Goal: Task Accomplishment & Management: Manage account settings

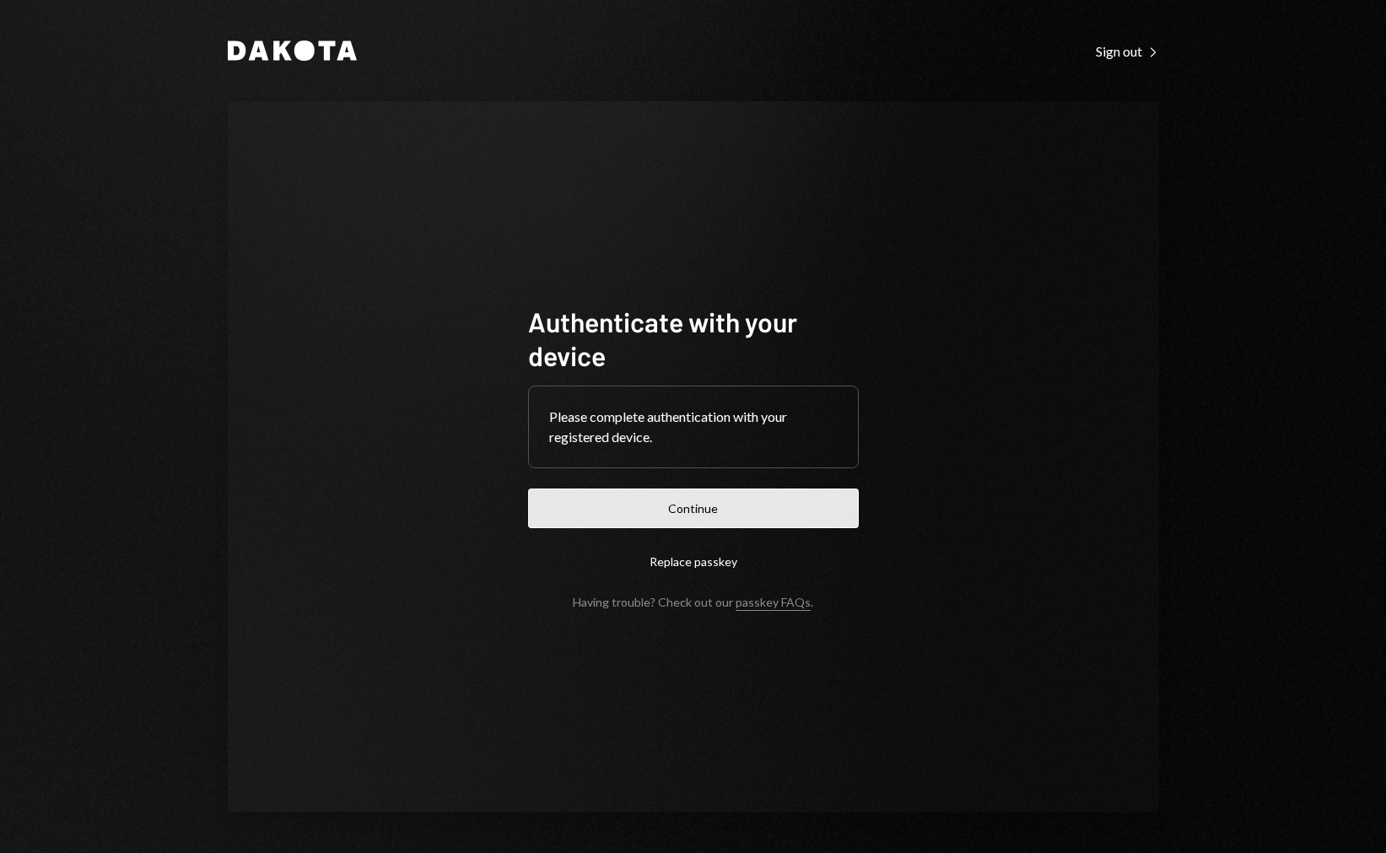
click at [718, 498] on button "Continue" at bounding box center [693, 508] width 331 height 40
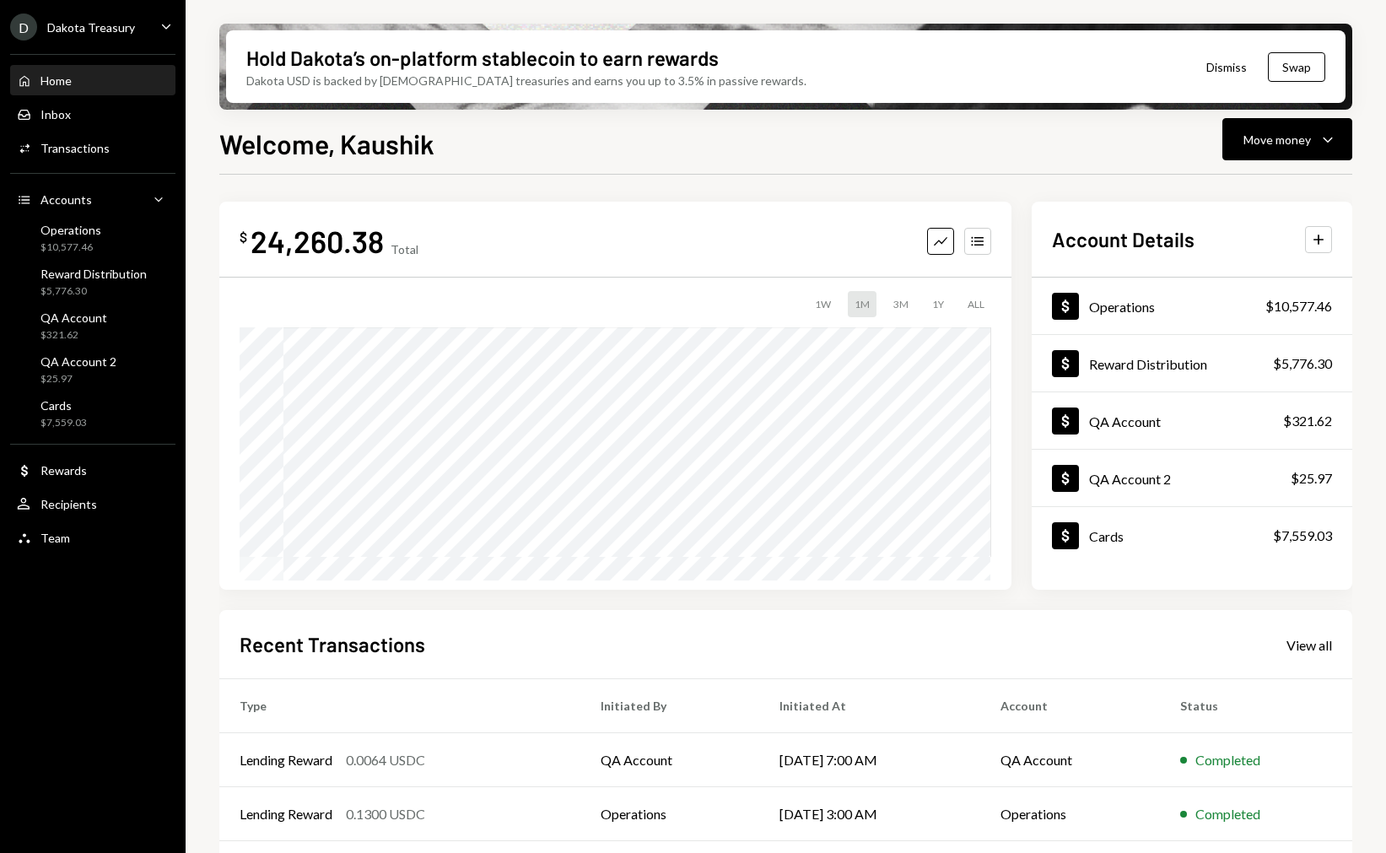
click at [94, 164] on div "Home Home Inbox Inbox Activities Transactions Accounts Accounts Caret Down Oper…" at bounding box center [93, 300] width 186 height 512
click at [96, 159] on div "Activities Transactions" at bounding box center [93, 148] width 152 height 29
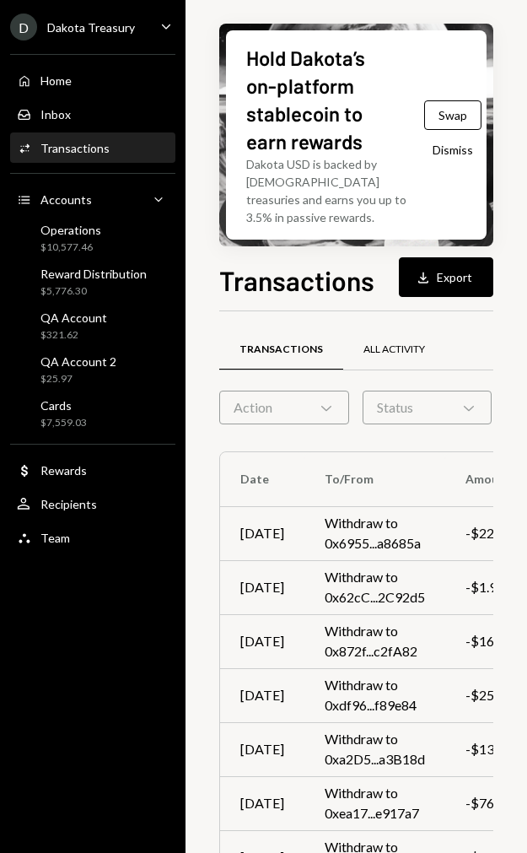
click at [378, 342] on div "All Activity" at bounding box center [394, 349] width 62 height 14
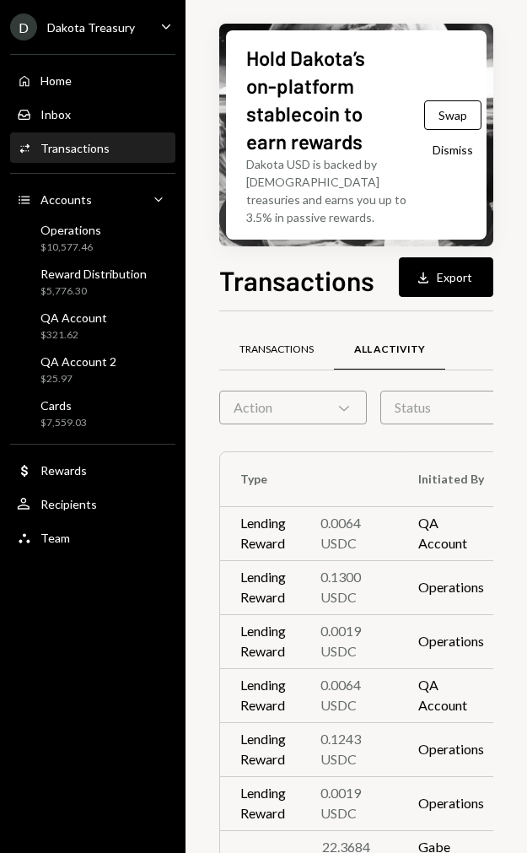
click at [311, 342] on div "Transactions" at bounding box center [276, 349] width 74 height 14
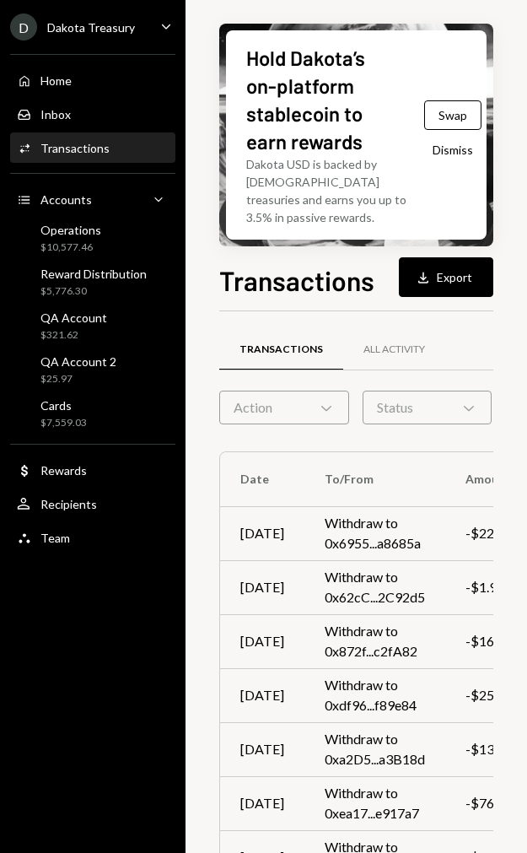
click at [291, 391] on div "Action Chevron Down" at bounding box center [284, 407] width 130 height 34
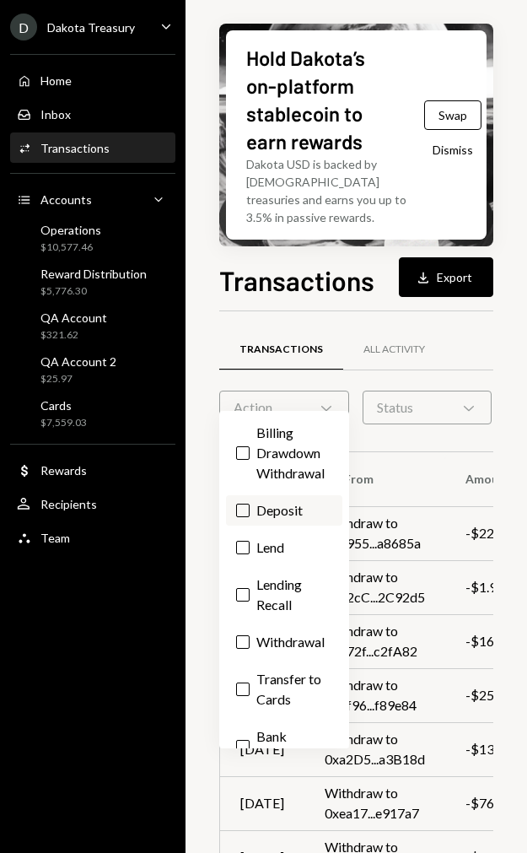
click at [245, 519] on label "Deposit" at bounding box center [284, 510] width 116 height 30
click at [245, 517] on button "Deposit" at bounding box center [242, 509] width 13 height 13
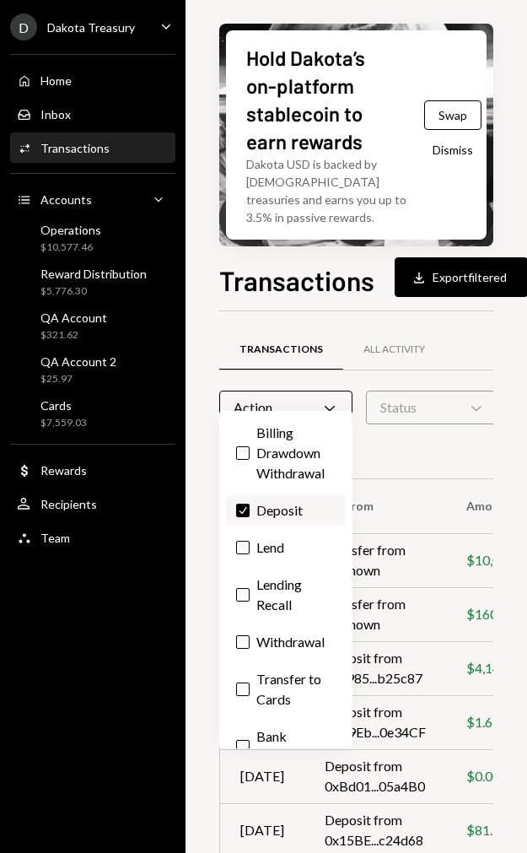
click at [245, 519] on label "Check Deposit" at bounding box center [286, 510] width 120 height 30
click at [245, 517] on button "Check" at bounding box center [242, 509] width 13 height 13
